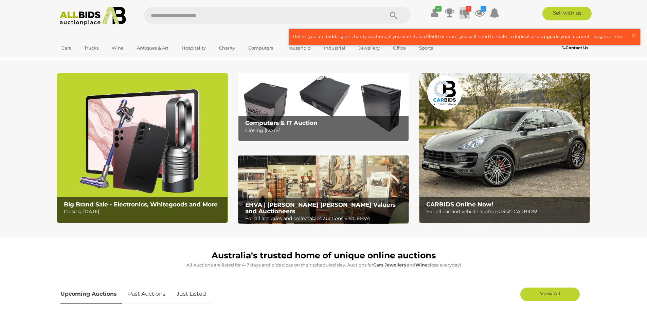
click at [464, 15] on icon at bounding box center [465, 13] width 10 height 12
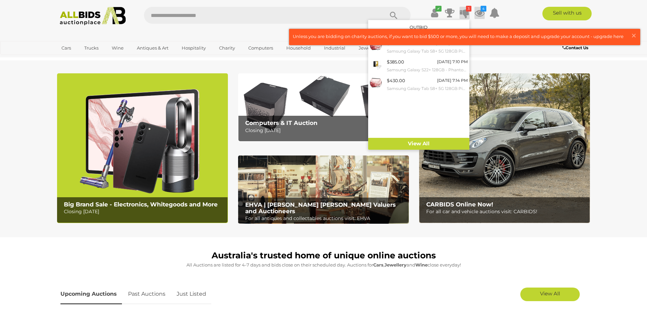
click at [479, 11] on icon at bounding box center [479, 13] width 10 height 12
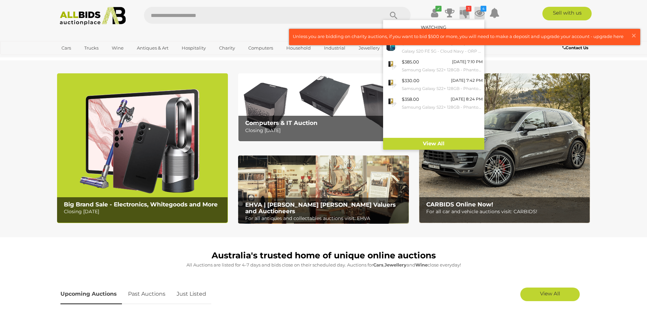
click at [465, 15] on icon at bounding box center [465, 13] width 10 height 12
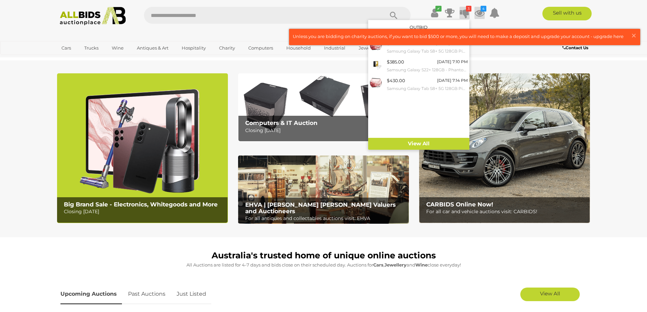
click at [481, 12] on icon at bounding box center [479, 13] width 10 height 12
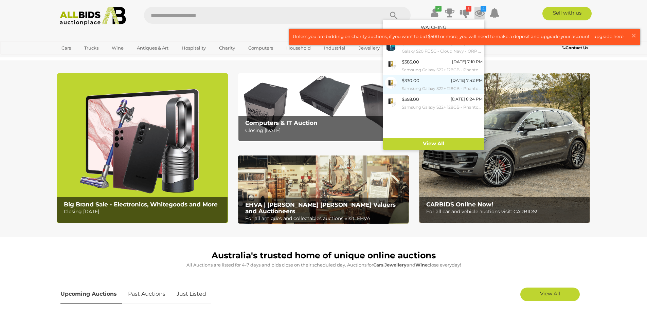
click at [410, 84] on div "$330.00" at bounding box center [410, 81] width 18 height 8
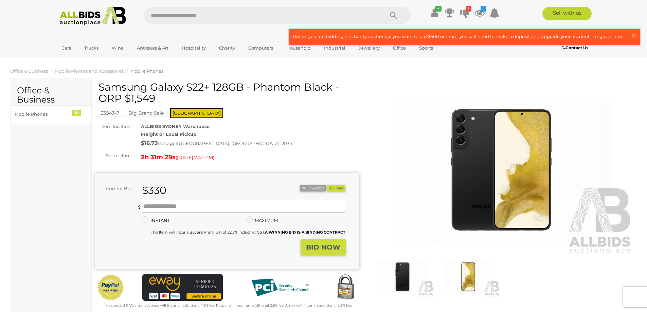
drag, startPoint x: 100, startPoint y: 86, endPoint x: 208, endPoint y: 86, distance: 107.6
click at [208, 86] on h1 "Samsung Galaxy S22+ 128GB - Phantom Black - ORP $1,549" at bounding box center [227, 92] width 259 height 22
copy h1 "Samsung Galaxy S22+"
